Goal: Information Seeking & Learning: Understand process/instructions

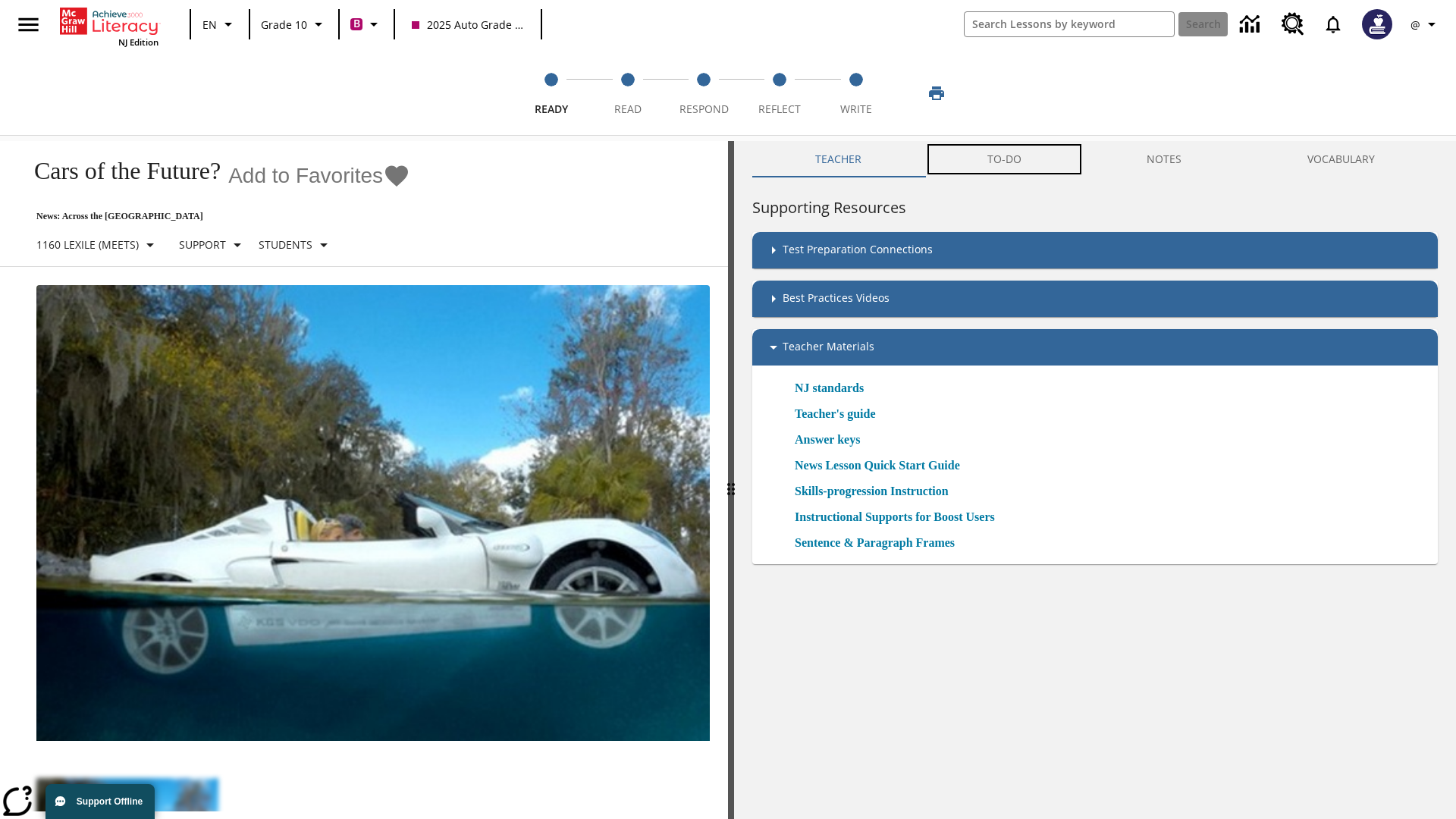
click at [1005, 159] on button "TO-DO" at bounding box center [1005, 159] width 160 height 36
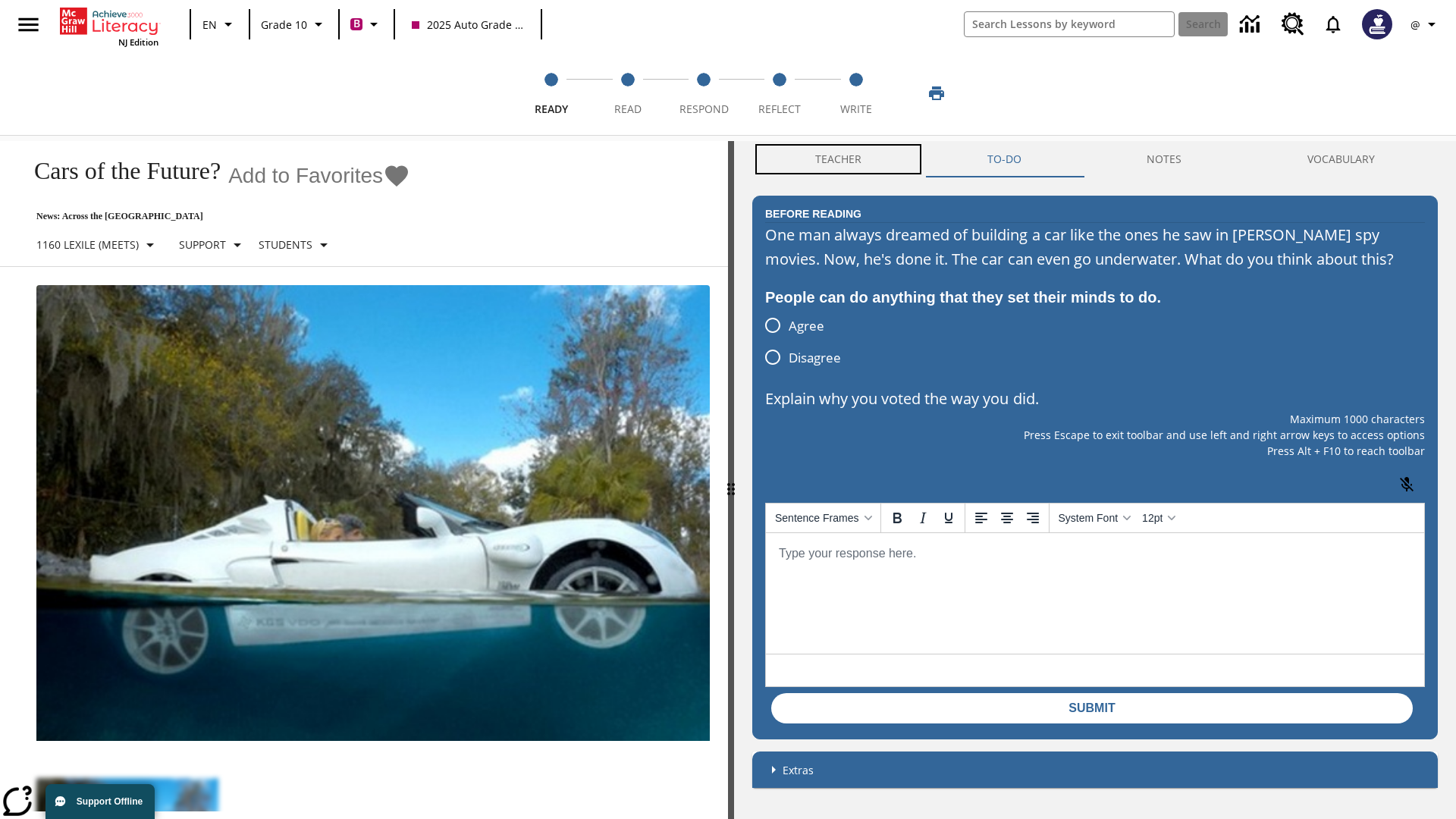
scroll to position [1, 0]
click at [839, 159] on button "Teacher" at bounding box center [838, 159] width 172 height 36
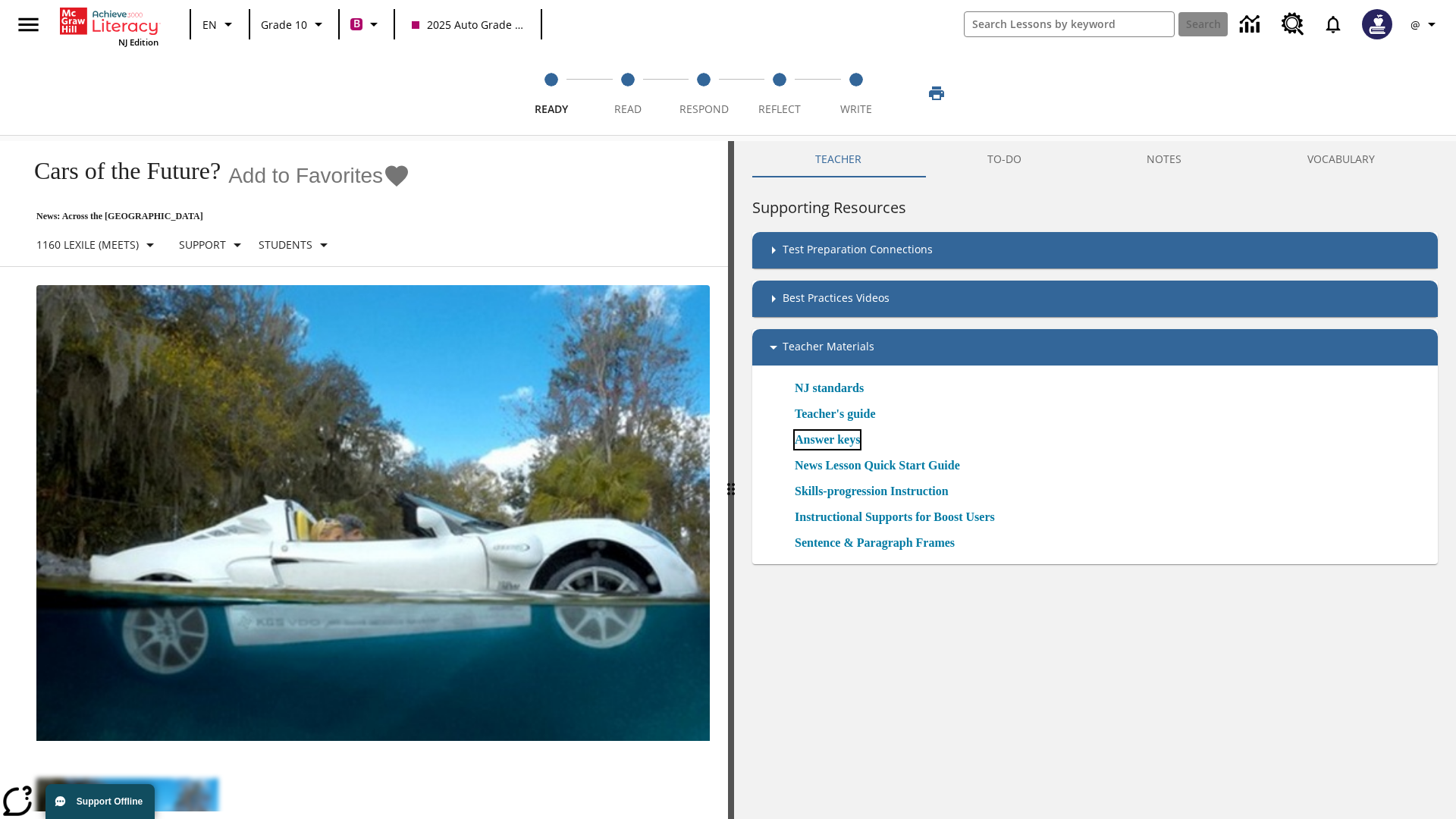
click at [833, 439] on link "Answer keys" at bounding box center [827, 440] width 65 height 18
click at [628, 93] on span "Read" at bounding box center [628, 103] width 27 height 27
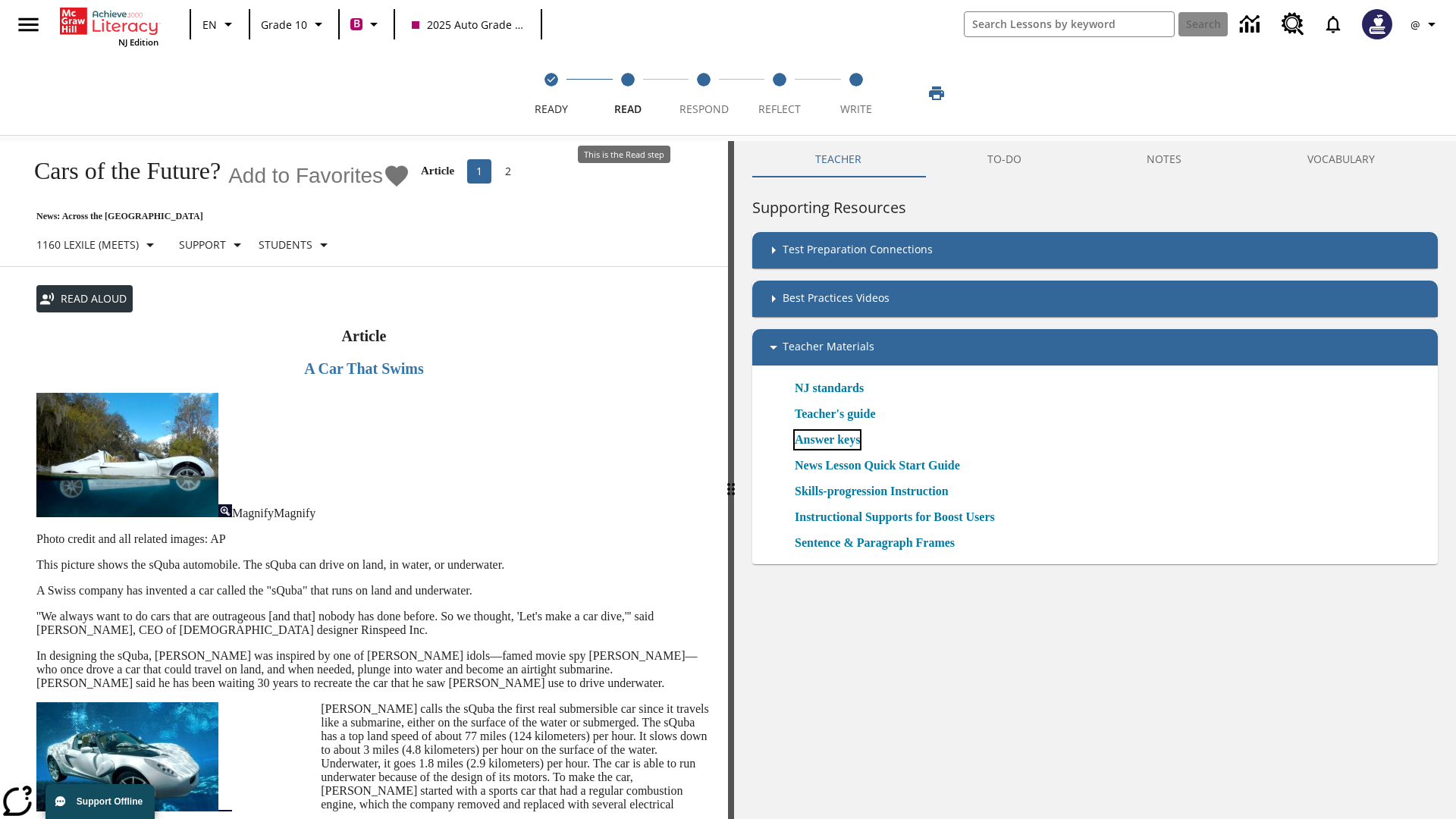
click at [833, 440] on link "Answer keys" at bounding box center [827, 440] width 65 height 18
click at [704, 93] on span "Respond" at bounding box center [704, 103] width 49 height 27
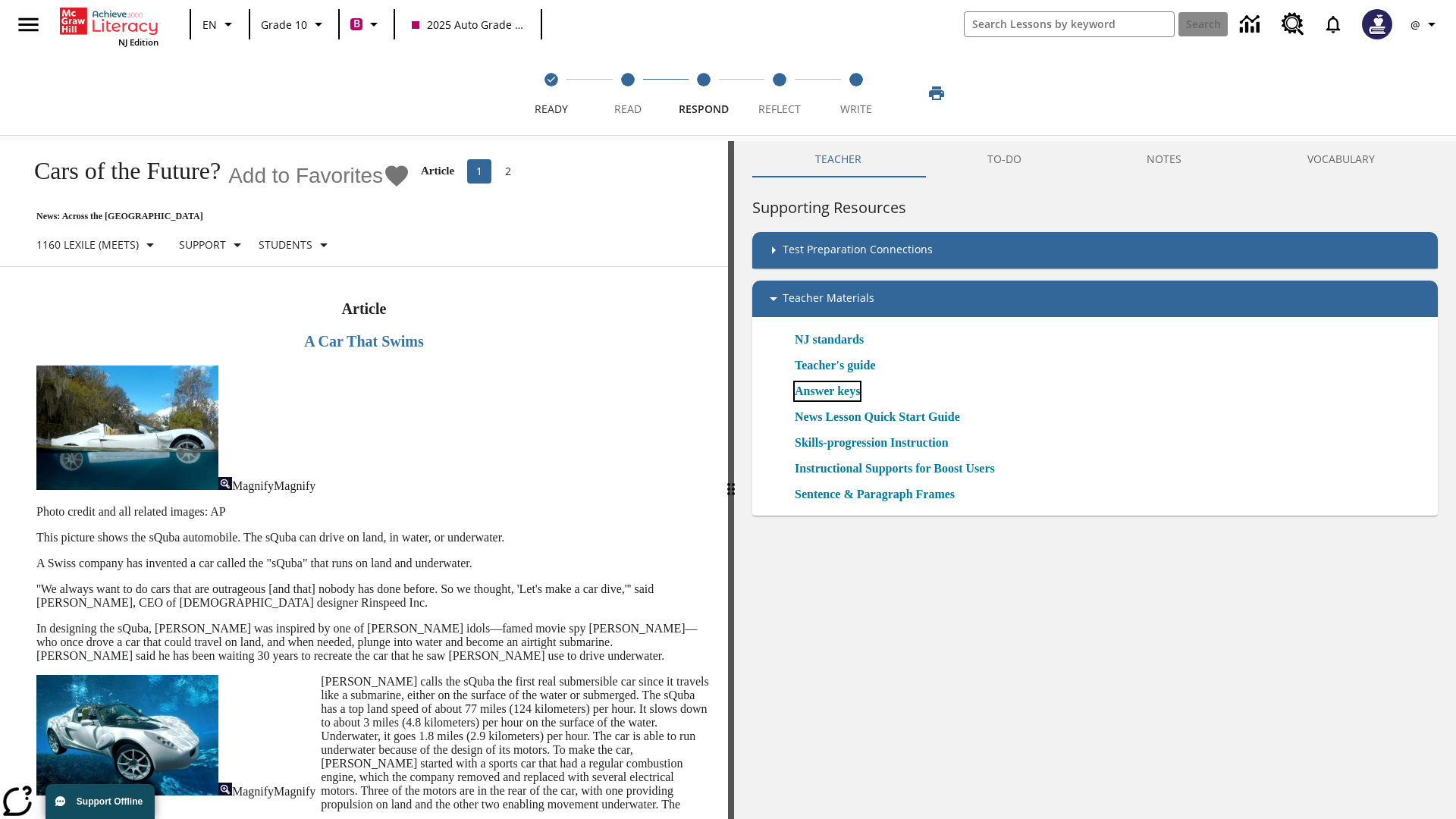
click at [833, 391] on link "Answer keys" at bounding box center [827, 391] width 65 height 18
click at [780, 93] on span "Reflect" at bounding box center [780, 103] width 43 height 27
click at [833, 391] on link "Answer keys" at bounding box center [827, 391] width 65 height 18
